Goal: Task Accomplishment & Management: Use online tool/utility

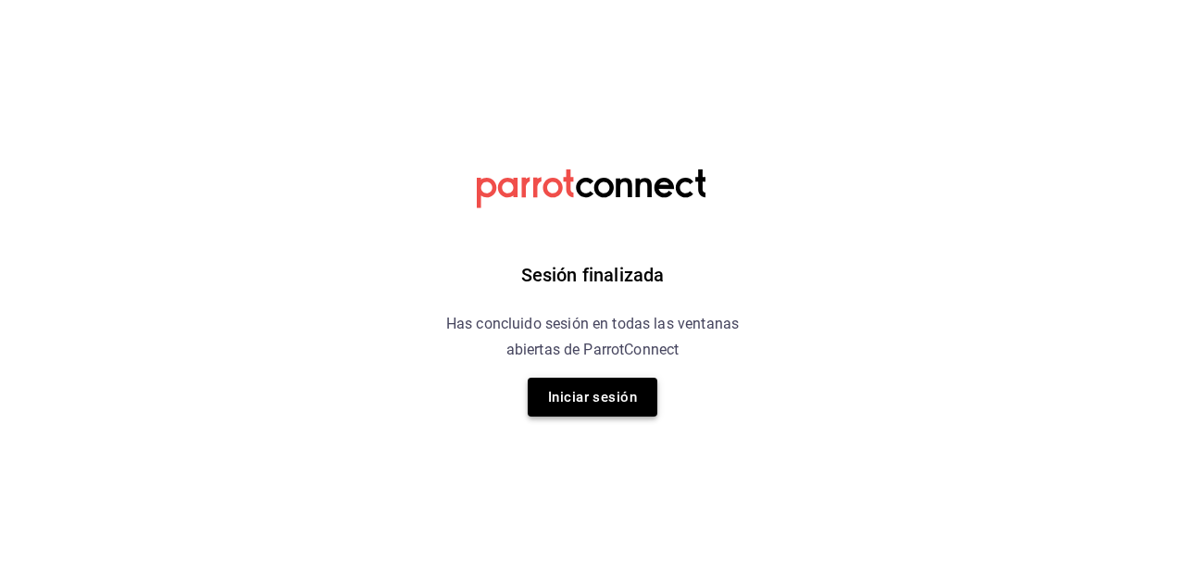
click at [588, 404] on button "Iniciar sesión" at bounding box center [593, 397] width 130 height 39
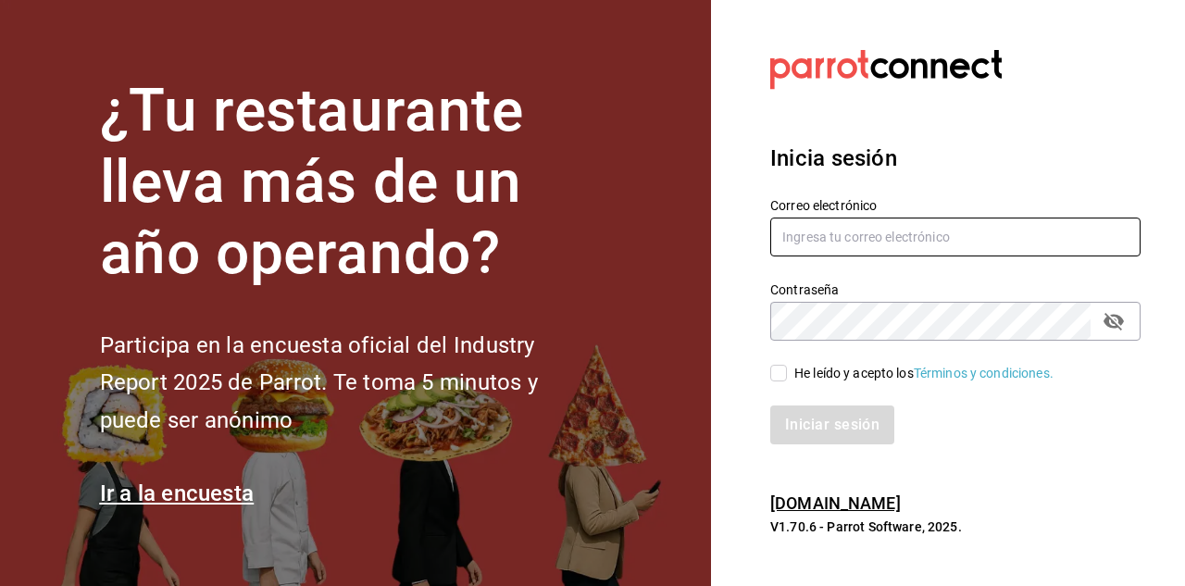
type input "[PERSON_NAME][EMAIL_ADDRESS][DOMAIN_NAME]"
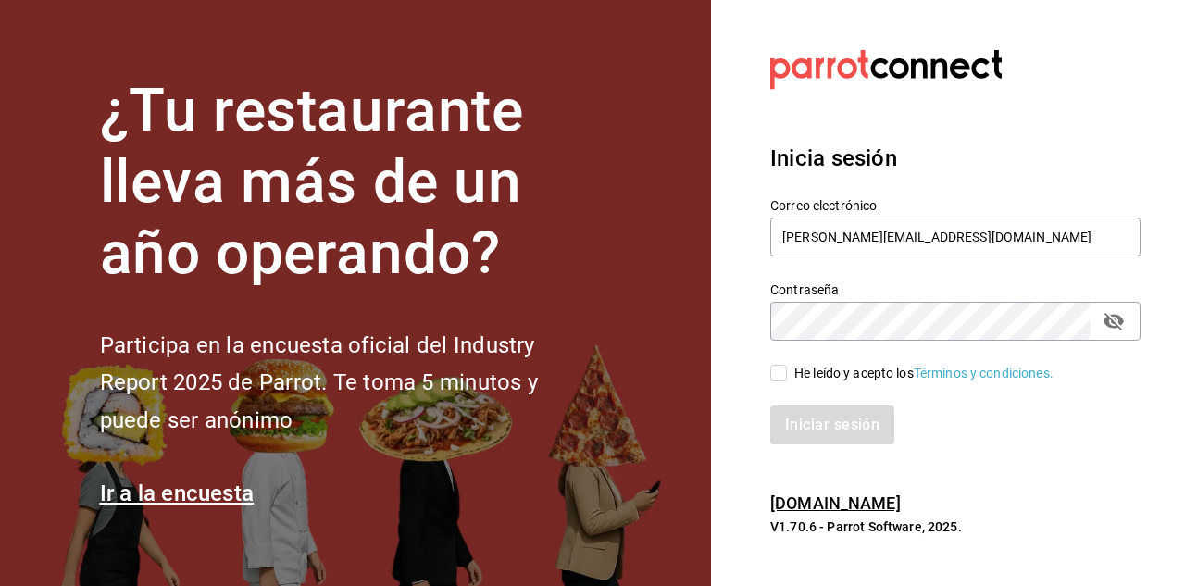
click at [782, 371] on input "He leído y acepto los Términos y condiciones." at bounding box center [778, 373] width 17 height 17
checkbox input "true"
click at [805, 426] on button "Iniciar sesión" at bounding box center [833, 425] width 126 height 39
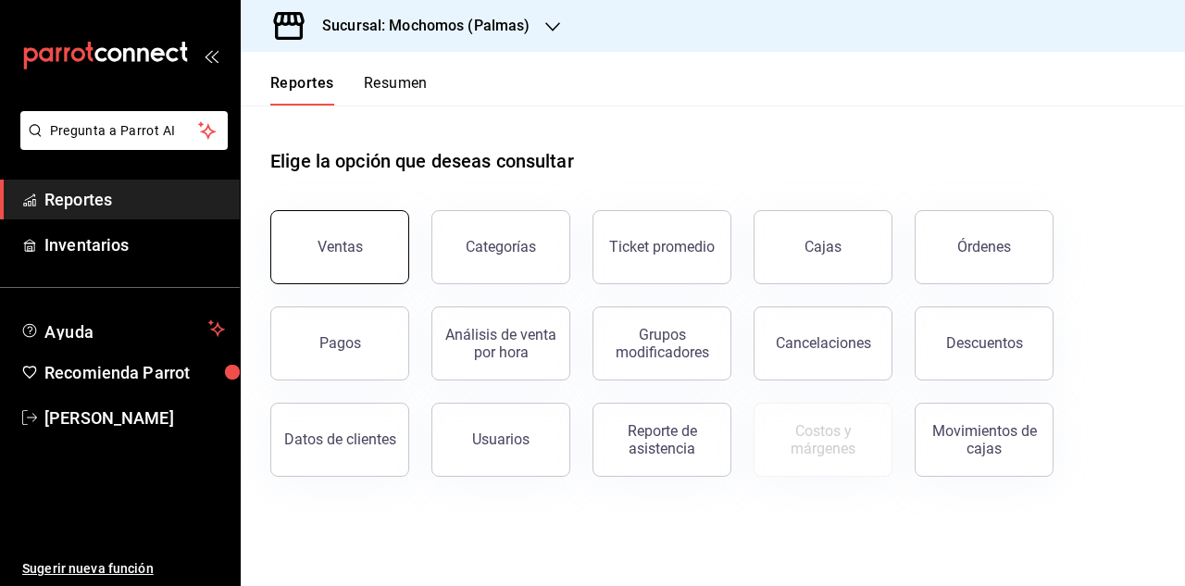
click at [343, 252] on div "Ventas" at bounding box center [340, 247] width 45 height 18
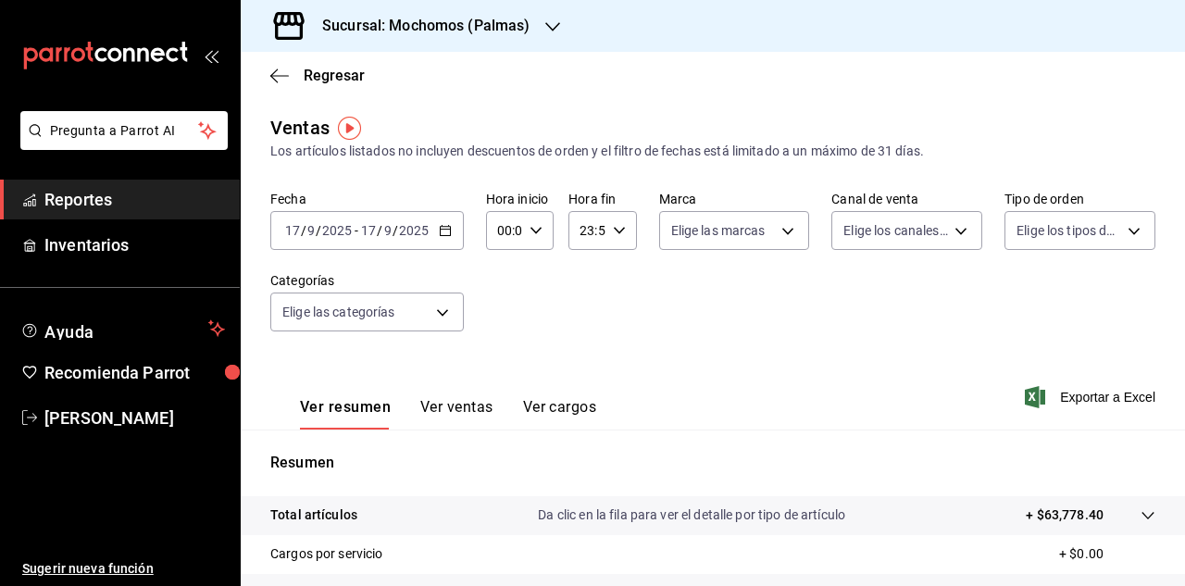
click at [442, 234] on icon "button" at bounding box center [445, 230] width 13 height 13
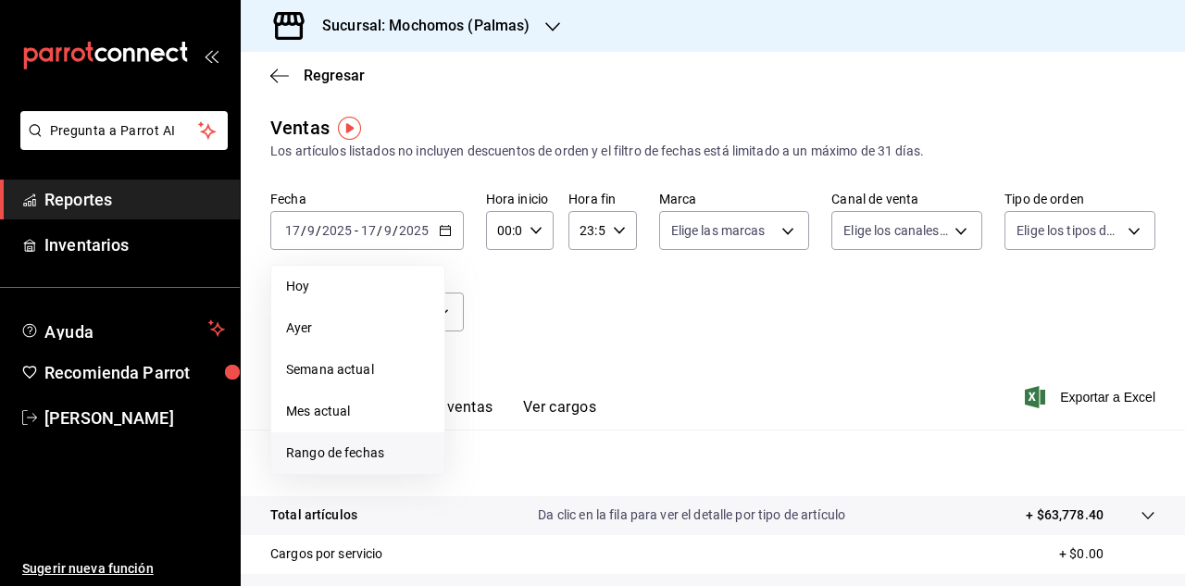
click at [325, 446] on span "Rango de fechas" at bounding box center [358, 453] width 144 height 19
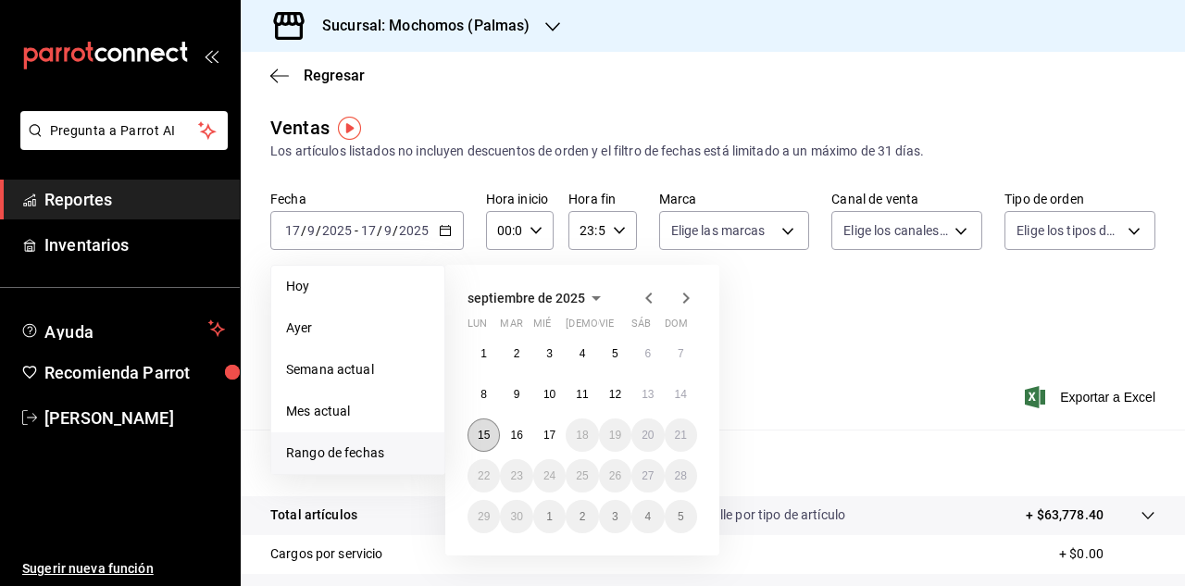
click at [488, 430] on abbr "15" at bounding box center [484, 435] width 12 height 13
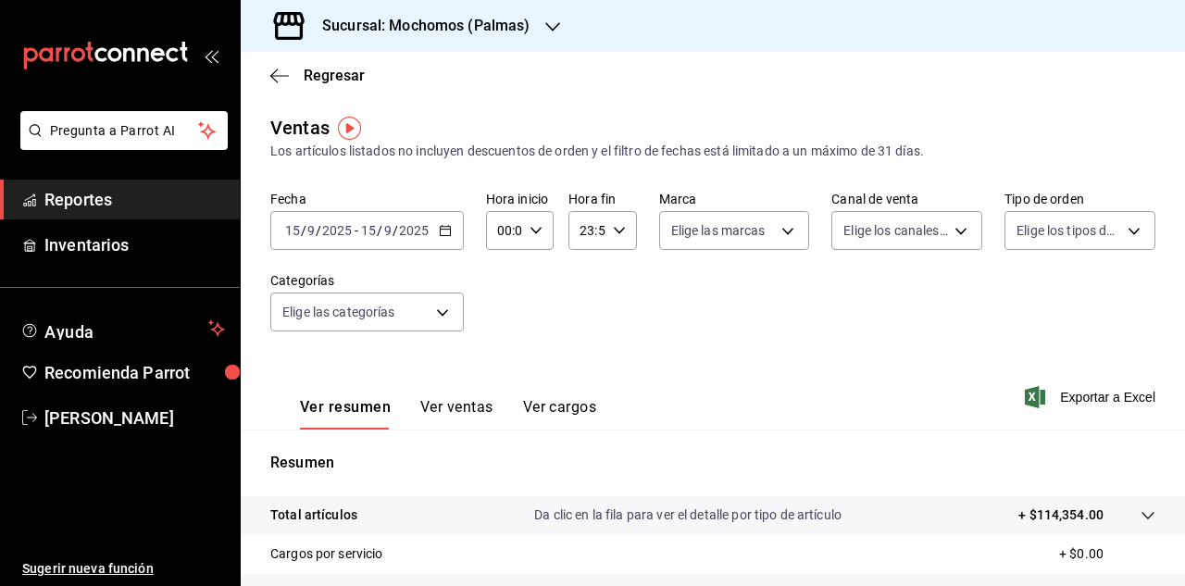
click at [552, 32] on icon "button" at bounding box center [552, 26] width 15 height 15
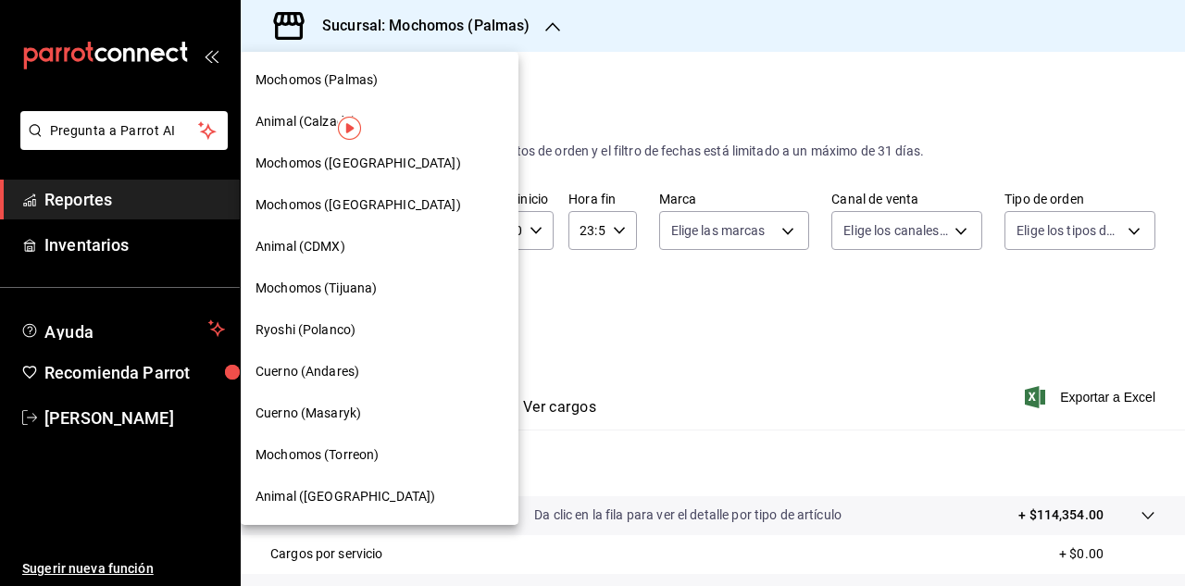
click at [307, 410] on span "Cuerno (Masaryk)" at bounding box center [309, 413] width 106 height 19
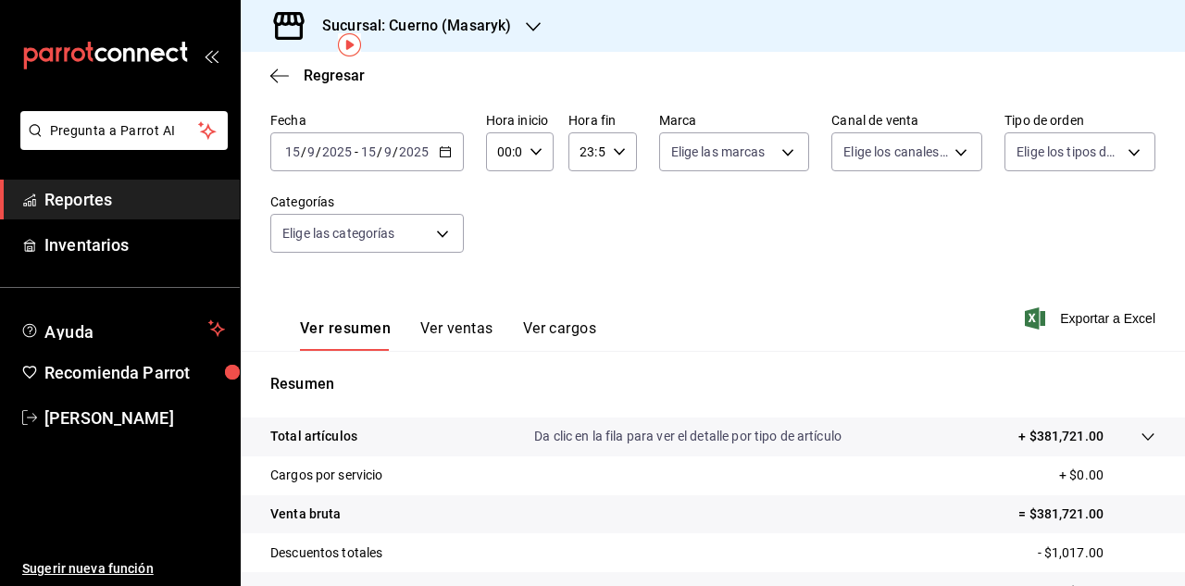
scroll to position [77, 0]
click at [1070, 324] on span "Exportar a Excel" at bounding box center [1092, 320] width 127 height 22
click at [447, 156] on icon "button" at bounding box center [445, 153] width 13 height 13
click at [444, 157] on icon "button" at bounding box center [445, 153] width 13 height 13
click at [440, 156] on \(Stroke\) "button" at bounding box center [445, 154] width 11 height 10
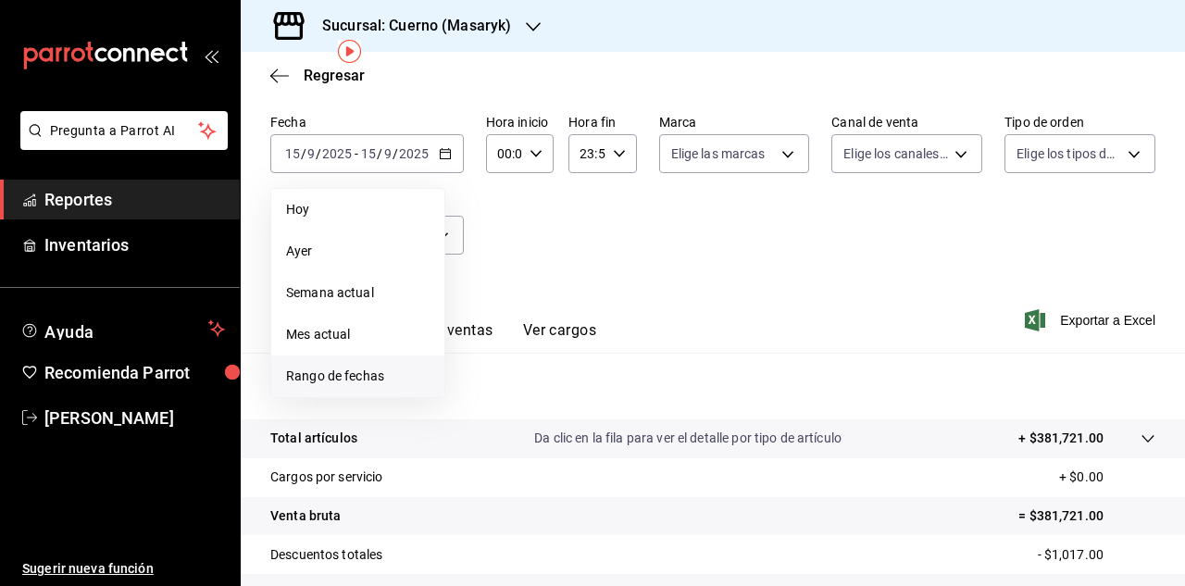
click at [330, 374] on span "Rango de fechas" at bounding box center [358, 376] width 144 height 19
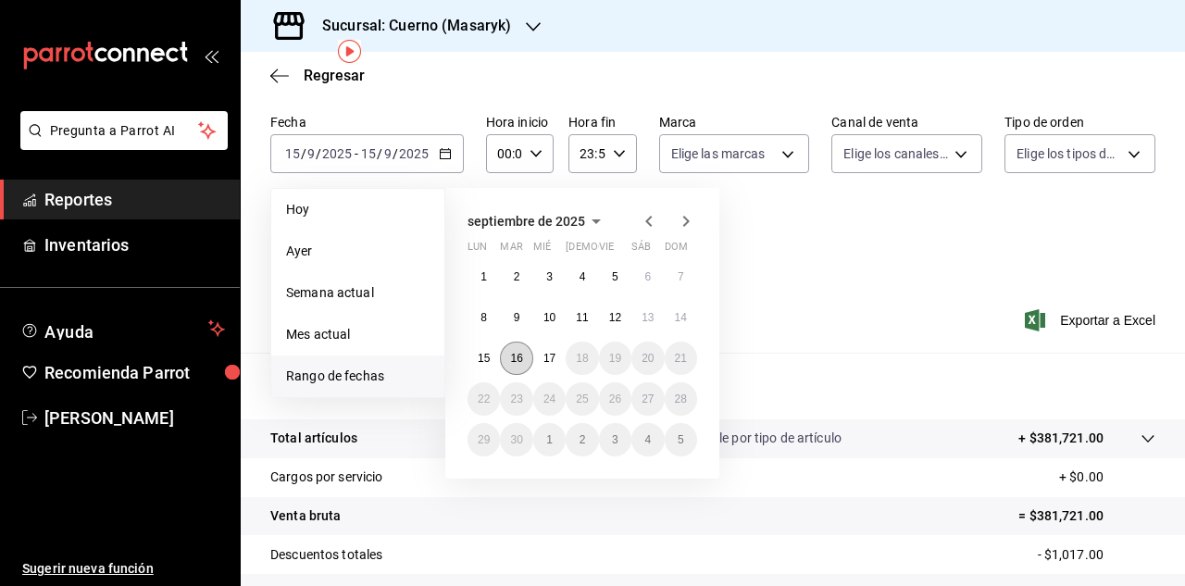
click at [513, 363] on abbr "16" at bounding box center [516, 358] width 12 height 13
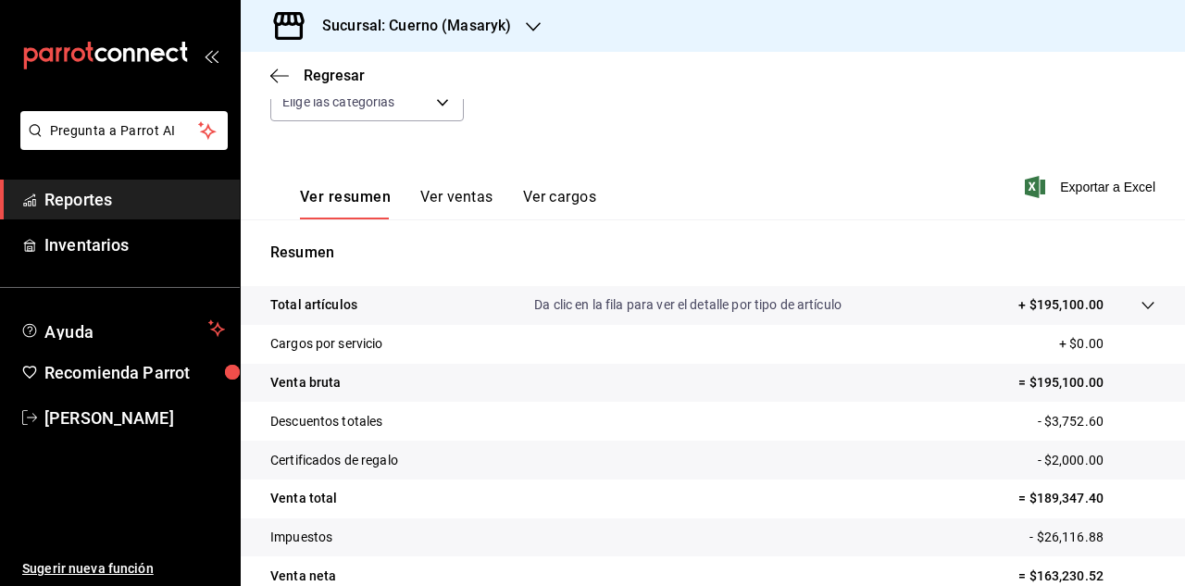
scroll to position [199, 0]
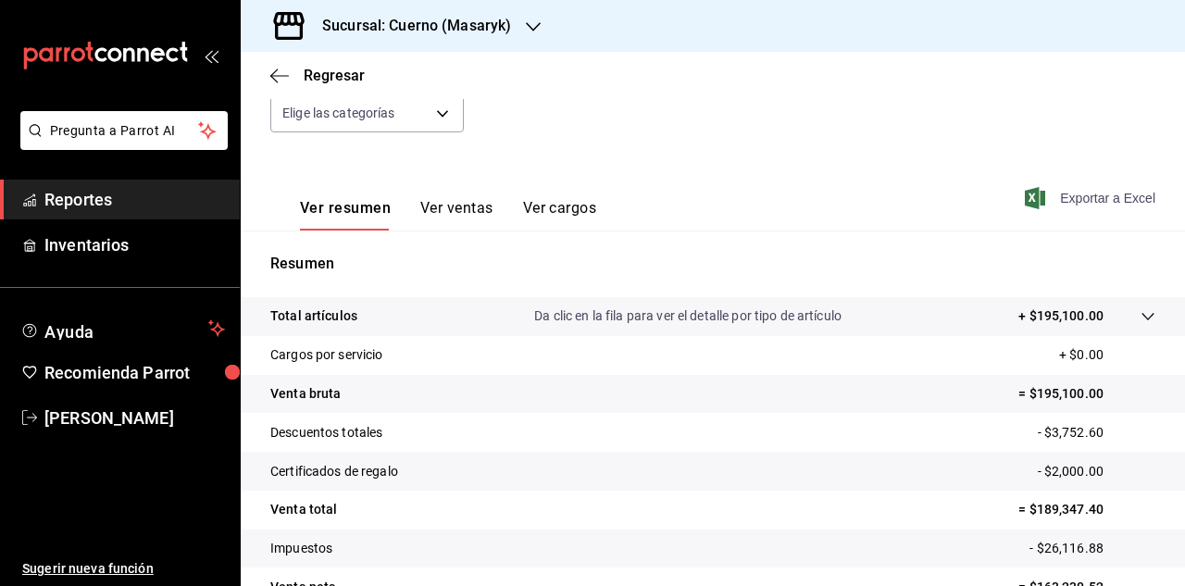
click at [1073, 204] on span "Exportar a Excel" at bounding box center [1092, 198] width 127 height 22
